Goal: Information Seeking & Learning: Check status

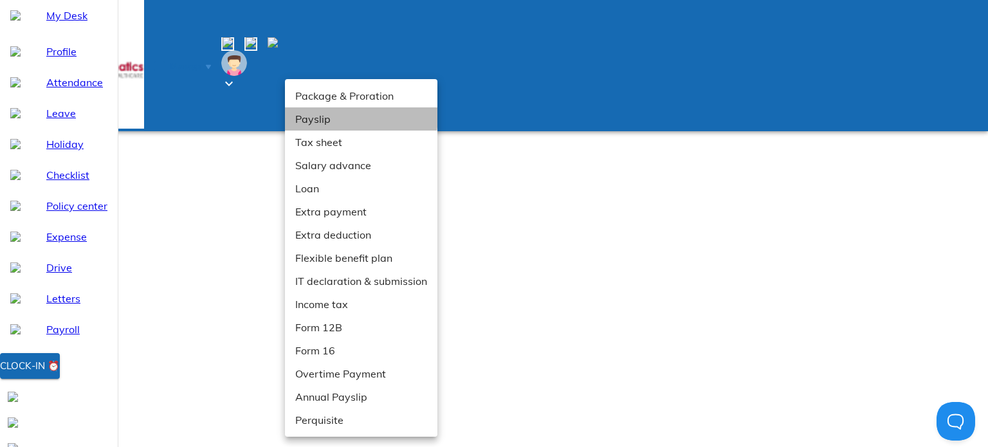
click at [308, 114] on li "Payslip" at bounding box center [361, 118] width 153 height 23
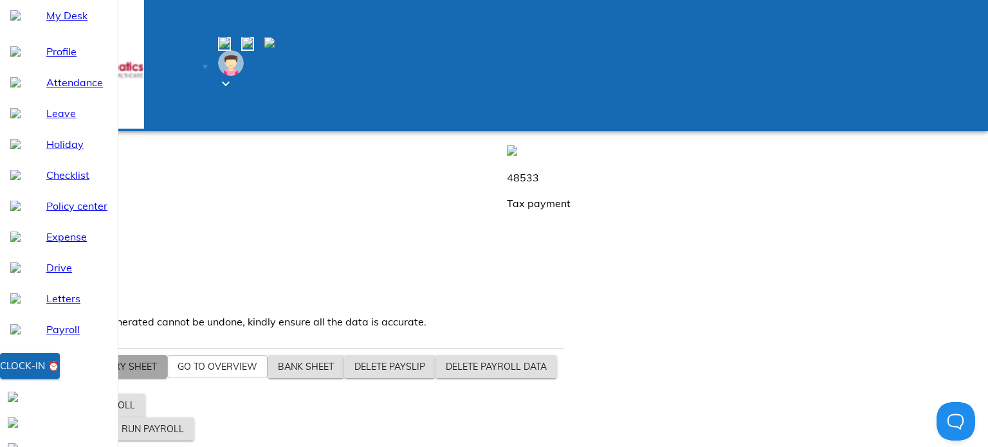
click at [114, 375] on span "View salary sheet" at bounding box center [110, 367] width 94 height 16
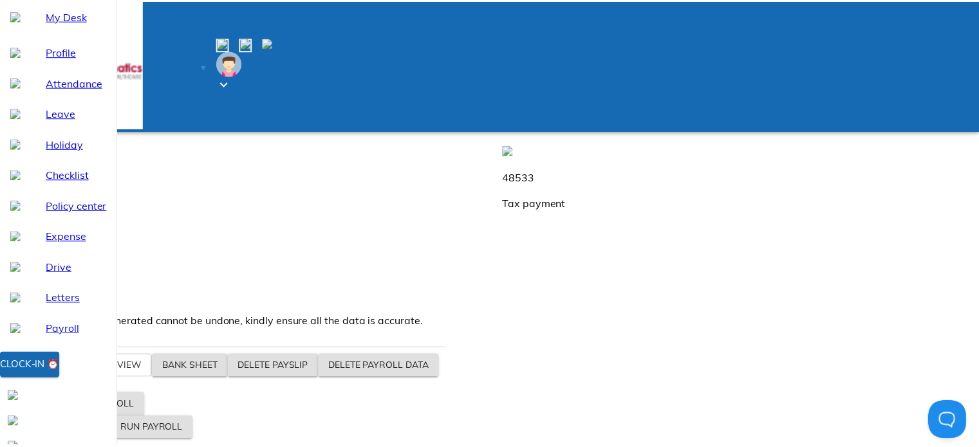
scroll to position [73, 0]
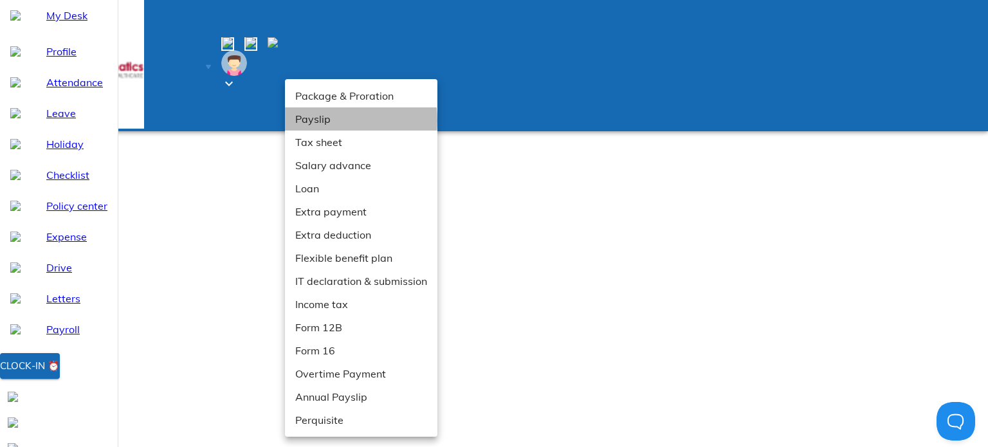
click at [301, 121] on li "Payslip" at bounding box center [361, 118] width 153 height 23
